Goal: Information Seeking & Learning: Learn about a topic

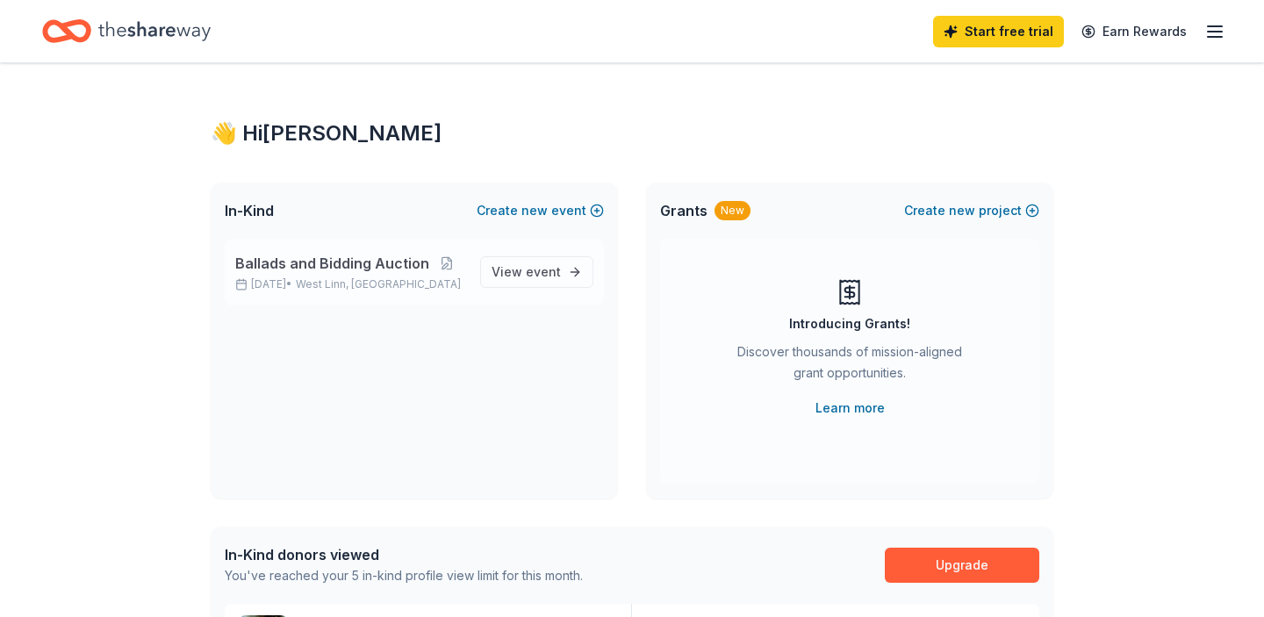
click at [301, 270] on span "Ballads and Bidding Auction" at bounding box center [332, 263] width 194 height 21
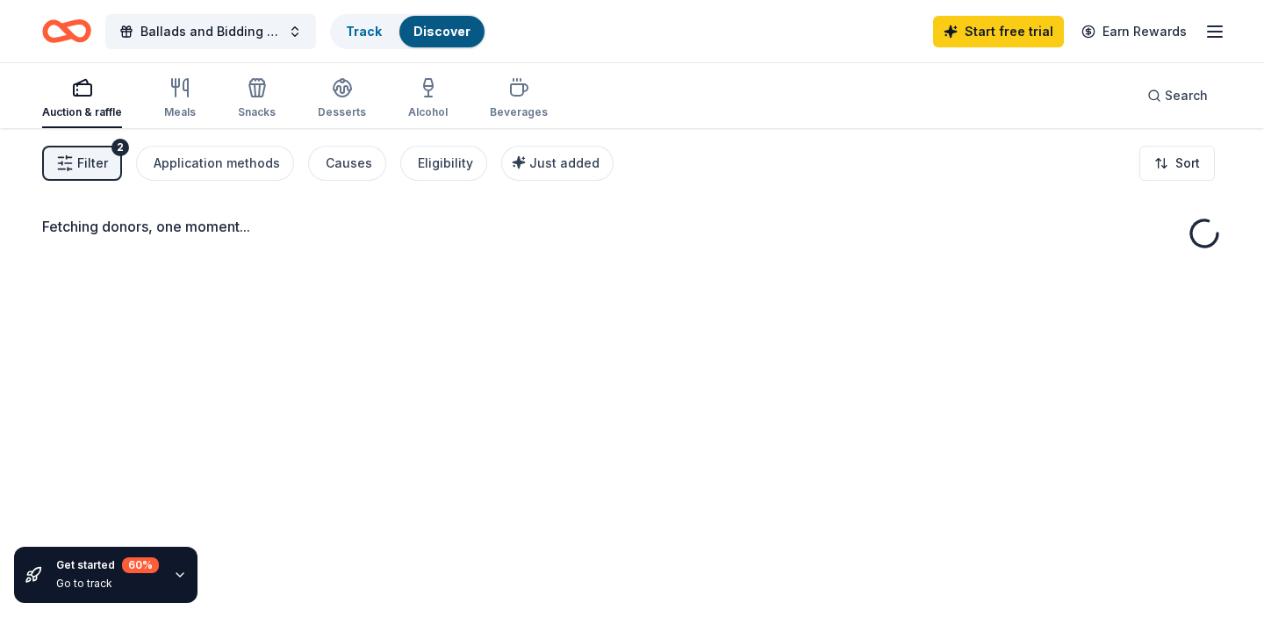
click at [520, 260] on div "Fetching donors, one moment..." at bounding box center [632, 436] width 1264 height 617
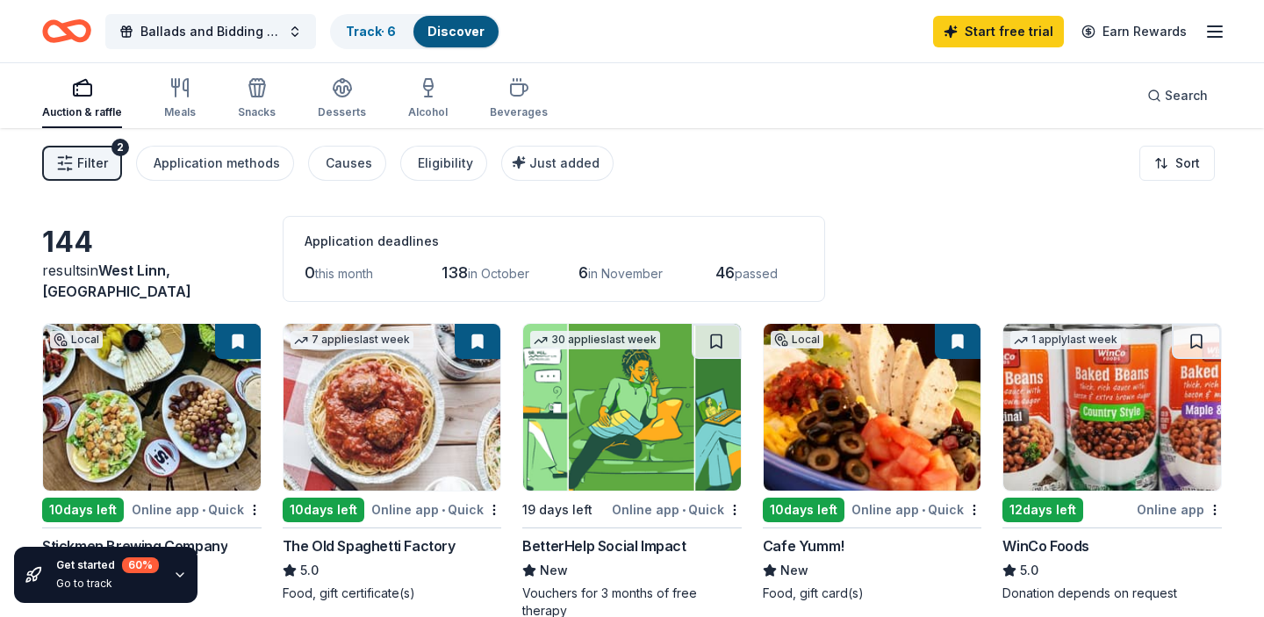
click at [609, 409] on img at bounding box center [632, 407] width 218 height 167
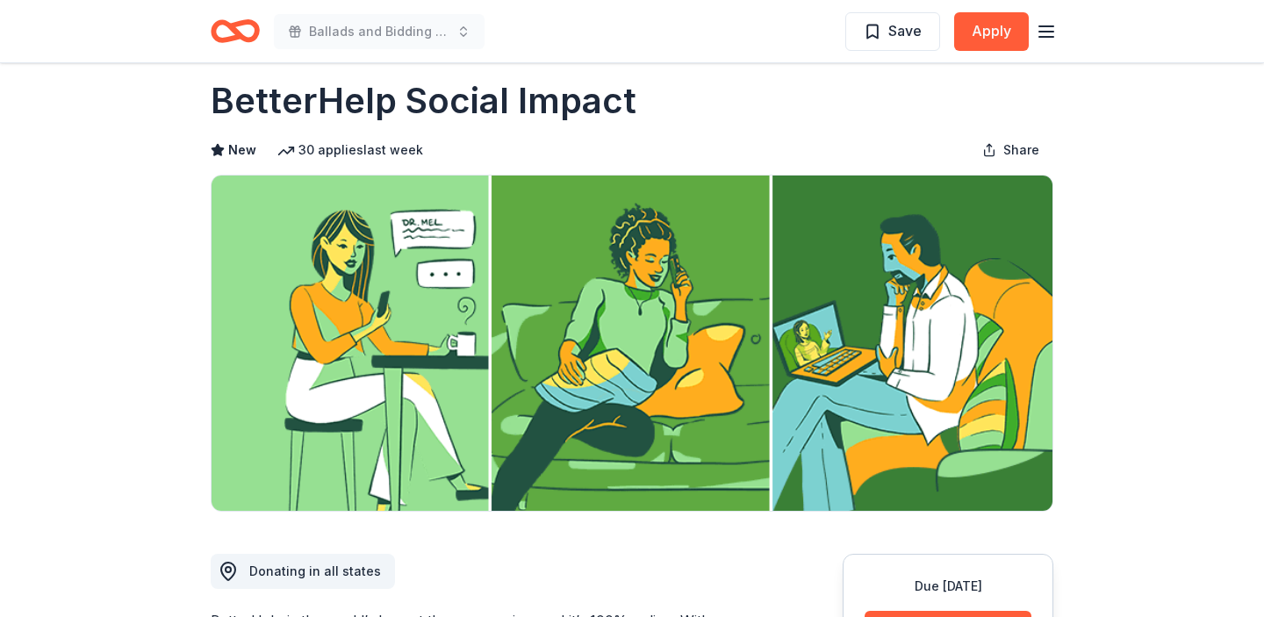
scroll to position [32, 0]
